Goal: Information Seeking & Learning: Learn about a topic

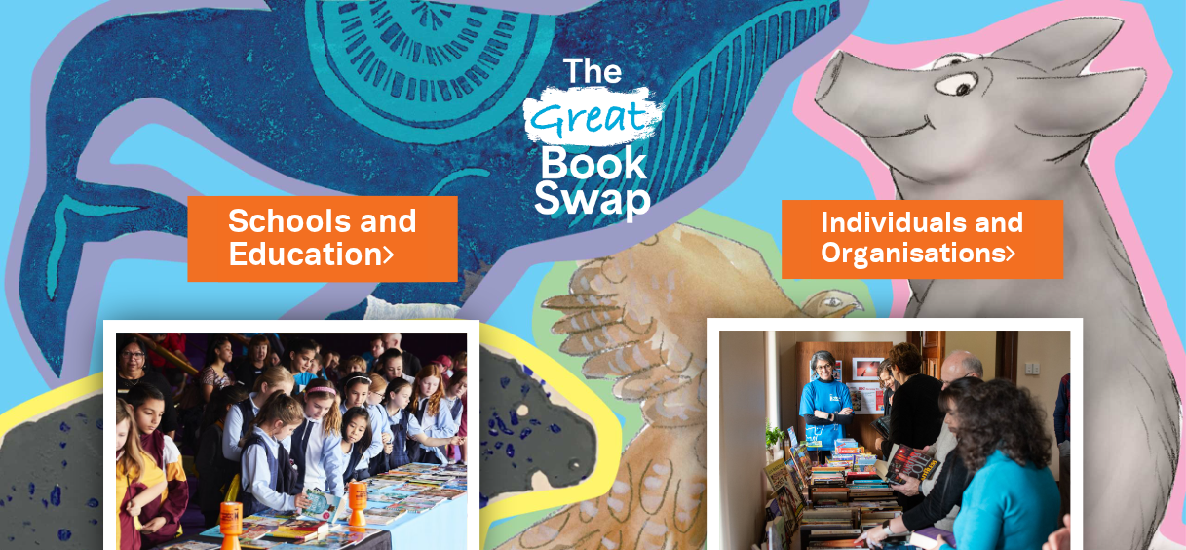
click at [345, 250] on link "Schools and Education" at bounding box center [322, 238] width 188 height 77
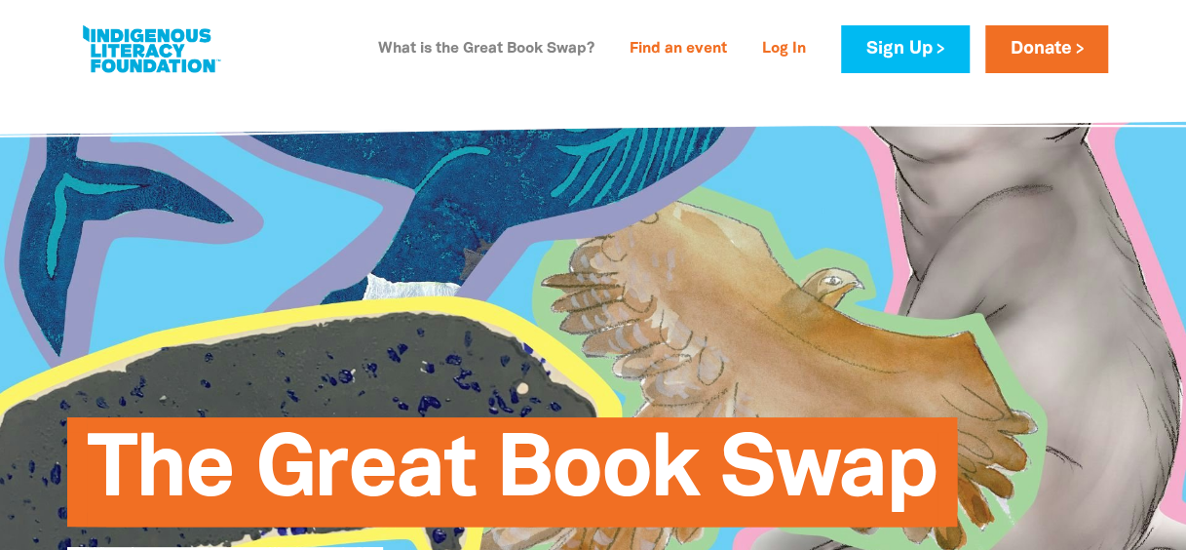
click at [461, 40] on link "What is the Great Book Swap?" at bounding box center [486, 49] width 240 height 31
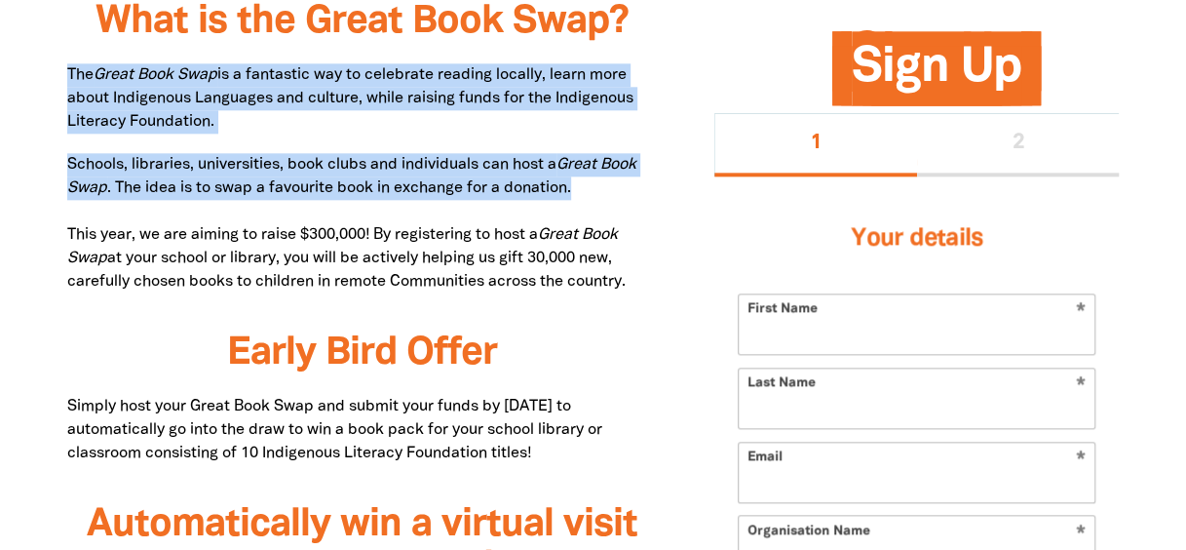
drag, startPoint x: 64, startPoint y: 66, endPoint x: 596, endPoint y: 188, distance: 545.0
copy div "The Great Book Swap is a fantastic way to celebrate reading locally, learn more…"
